Goal: Task Accomplishment & Management: Use online tool/utility

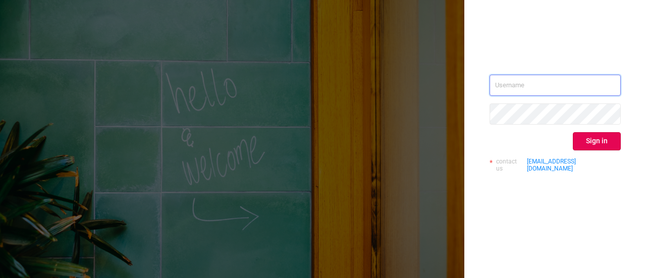
click at [521, 88] on input "text" at bounding box center [555, 85] width 131 height 21
type input "[EMAIL_ADDRESS][PERSON_NAME][DOMAIN_NAME]"
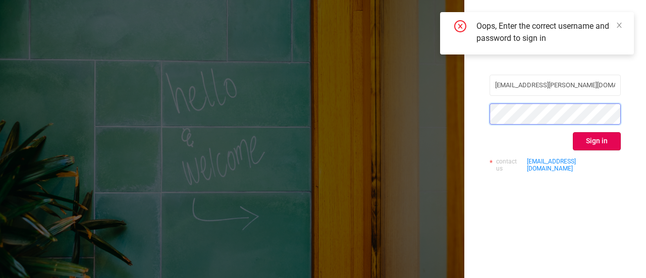
click at [356, 97] on div "[EMAIL_ADDRESS][PERSON_NAME][DOMAIN_NAME] Sign in contact us [EMAIL_ADDRESS][DO…" at bounding box center [323, 139] width 646 height 278
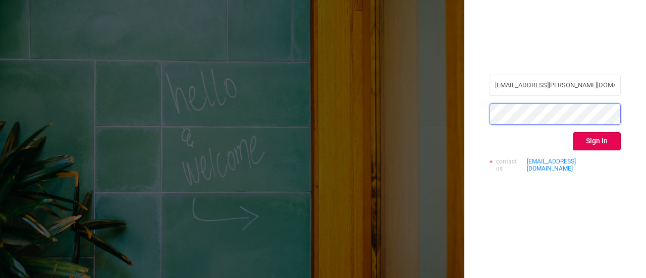
click at [400, 122] on div "[EMAIL_ADDRESS][PERSON_NAME][DOMAIN_NAME] Sign in contact us [EMAIL_ADDRESS][DO…" at bounding box center [323, 139] width 646 height 278
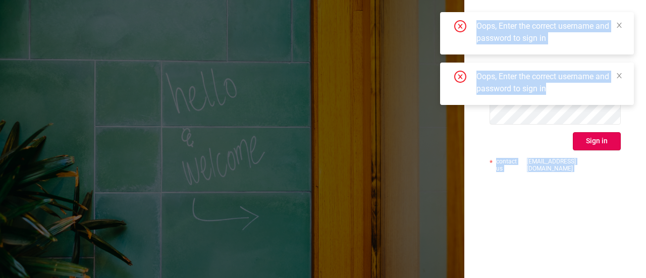
drag, startPoint x: 541, startPoint y: 110, endPoint x: 462, endPoint y: 128, distance: 80.8
click at [445, 123] on body "[EMAIL_ADDRESS][PERSON_NAME][DOMAIN_NAME] Sign in contact us [EMAIL_ADDRESS][DO…" at bounding box center [323, 139] width 646 height 278
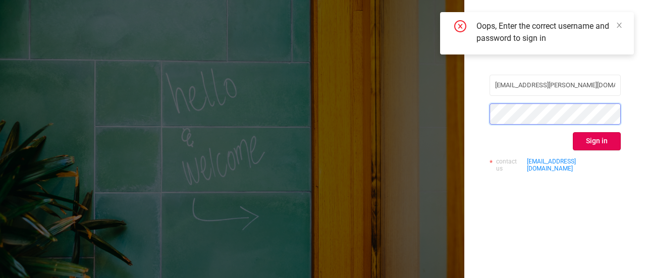
click at [470, 124] on div "[EMAIL_ADDRESS][PERSON_NAME][DOMAIN_NAME] Sign in contact us [EMAIL_ADDRESS][DO…" at bounding box center [555, 139] width 182 height 278
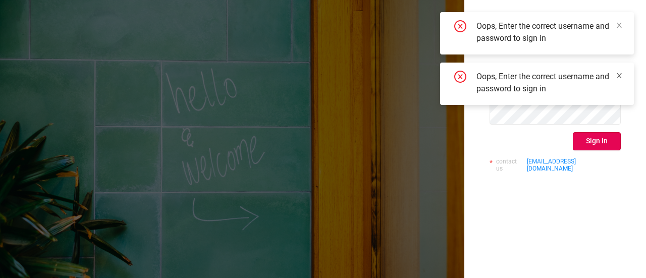
click at [622, 75] on icon "icon: close" at bounding box center [619, 75] width 7 height 7
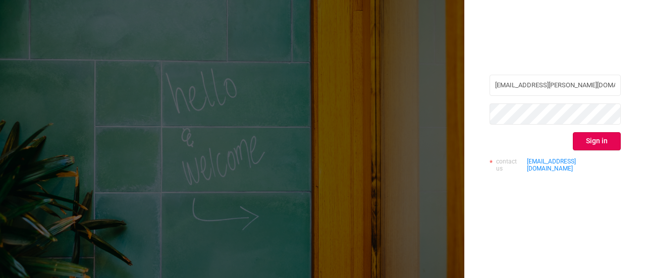
click at [573, 50] on div "[EMAIL_ADDRESS][PERSON_NAME][DOMAIN_NAME] Sign in contact us [EMAIL_ADDRESS][DO…" at bounding box center [555, 139] width 182 height 278
click at [355, 124] on div "[EMAIL_ADDRESS][PERSON_NAME][DOMAIN_NAME] Sign in contact us [EMAIL_ADDRESS][DO…" at bounding box center [323, 139] width 646 height 278
click at [580, 144] on button "Sign in" at bounding box center [597, 141] width 48 height 18
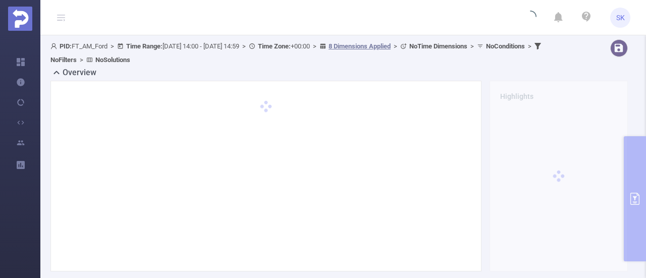
click at [622, 15] on span "SK" at bounding box center [620, 18] width 9 height 20
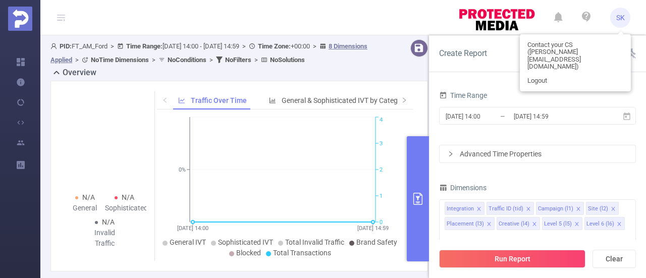
click at [623, 16] on span "SK" at bounding box center [620, 18] width 9 height 20
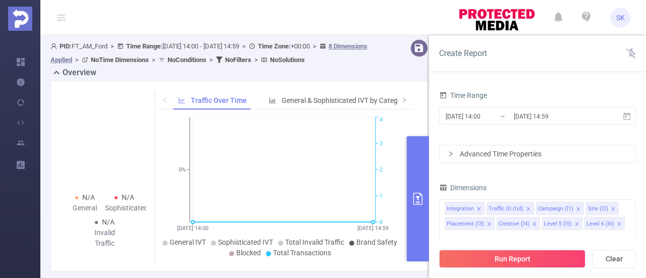
click at [623, 16] on span "SK" at bounding box center [620, 18] width 9 height 20
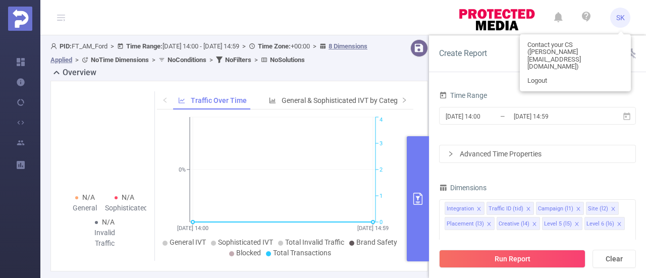
click at [623, 17] on span "SK" at bounding box center [620, 18] width 9 height 20
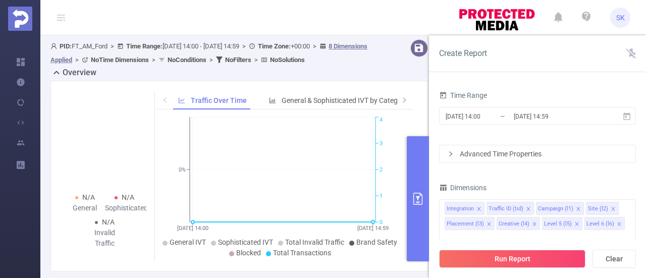
click at [623, 17] on span "SK" at bounding box center [620, 18] width 9 height 20
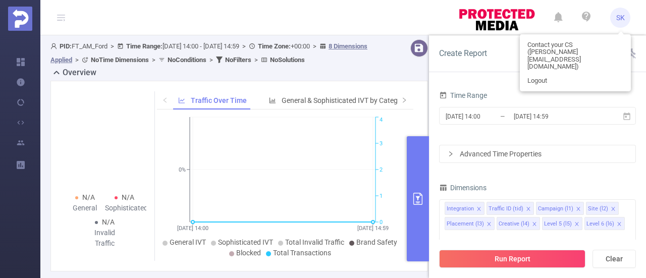
click at [622, 17] on span "SK" at bounding box center [620, 18] width 9 height 20
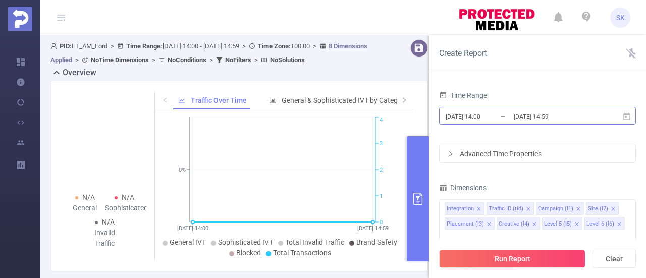
click at [485, 116] on input "[DATE] 14:00" at bounding box center [486, 117] width 82 height 14
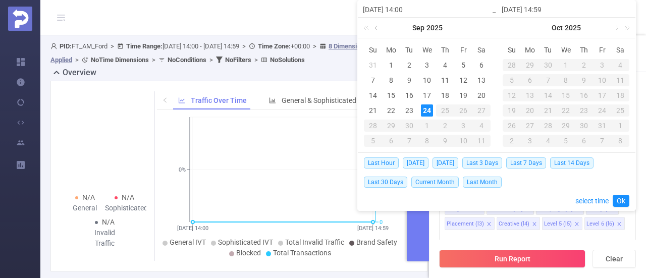
click at [378, 28] on link at bounding box center [377, 28] width 9 height 20
click at [464, 61] on div "1" at bounding box center [463, 65] width 12 height 12
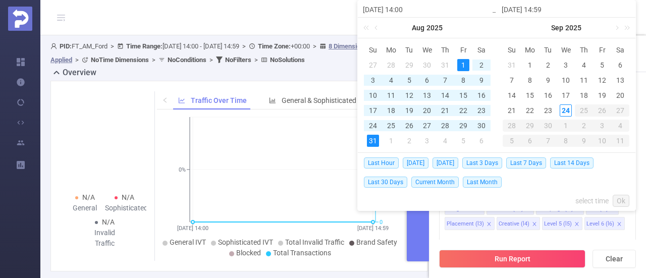
click at [512, 63] on div "31" at bounding box center [512, 65] width 12 height 12
type input "[DATE] 14:00"
type input "[DATE] 14:59"
type input "[DATE] 14:00"
type input "[DATE] 14:59"
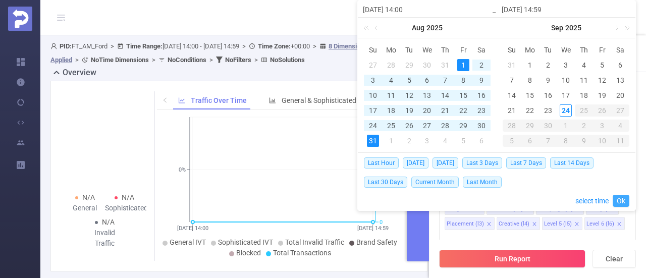
click at [624, 197] on link "Ok" at bounding box center [621, 201] width 17 height 12
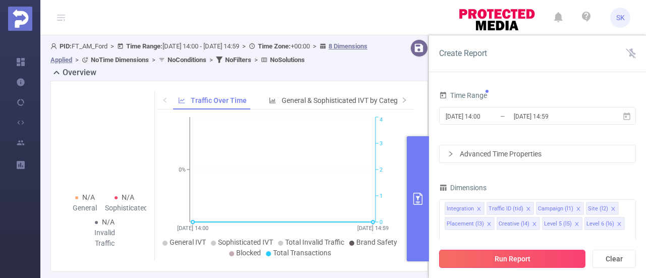
click at [548, 264] on button "Run Report" at bounding box center [512, 259] width 146 height 18
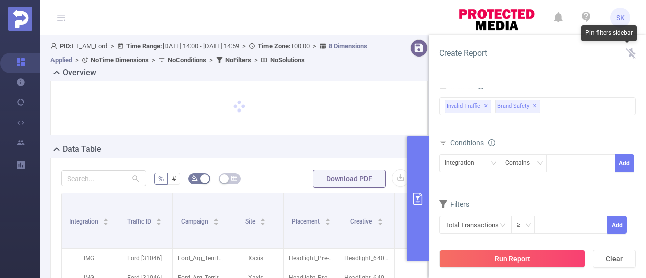
click at [633, 48] on icon at bounding box center [631, 53] width 10 height 10
drag, startPoint x: 632, startPoint y: 49, endPoint x: 635, endPoint y: 67, distance: 17.9
click at [632, 49] on icon at bounding box center [631, 53] width 10 height 10
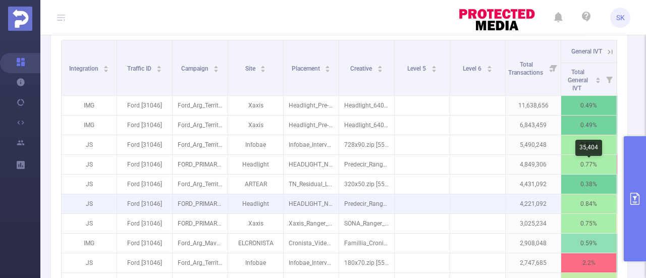
scroll to position [268, 0]
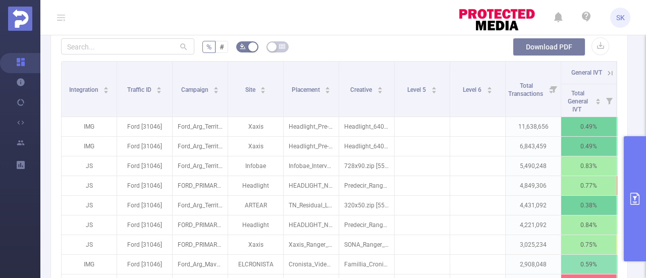
click at [562, 46] on button "Download PDF" at bounding box center [549, 47] width 73 height 18
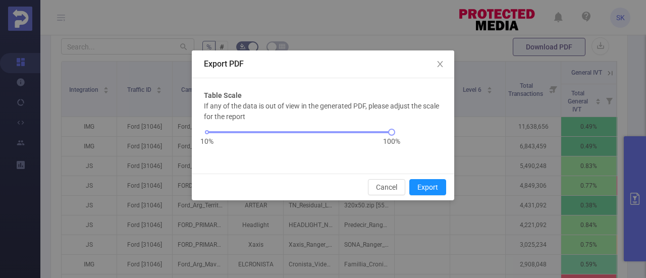
click at [638, 57] on div "Export PDF Table Scale If any of the data is out of view in the generated PDF, …" at bounding box center [323, 139] width 646 height 278
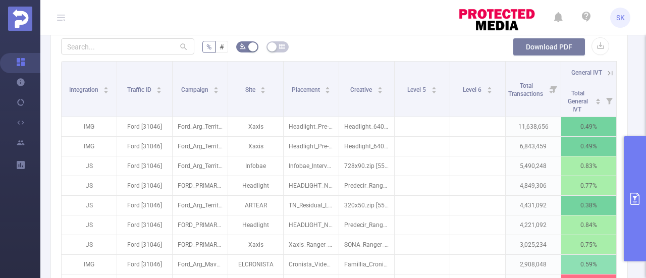
scroll to position [218, 0]
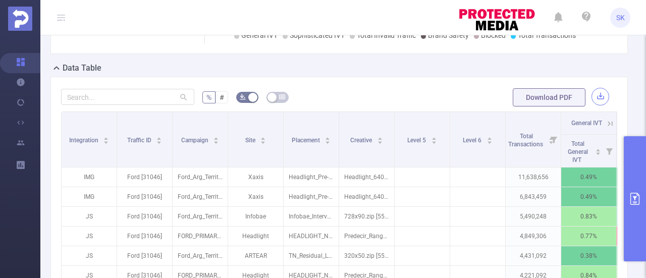
click at [595, 94] on button "button" at bounding box center [601, 97] width 18 height 18
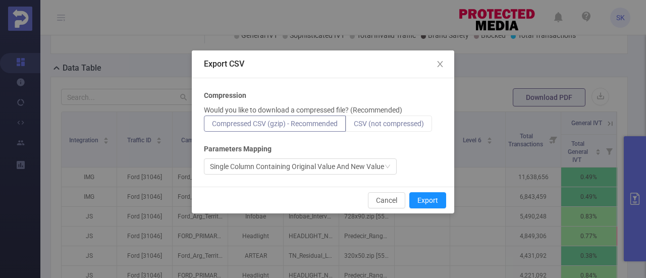
click at [387, 124] on span "CSV (not compressed)" at bounding box center [389, 124] width 70 height 8
click at [354, 126] on input "CSV (not compressed)" at bounding box center [354, 126] width 0 height 0
click at [424, 197] on button "Export" at bounding box center [427, 200] width 37 height 16
